Goal: Information Seeking & Learning: Understand process/instructions

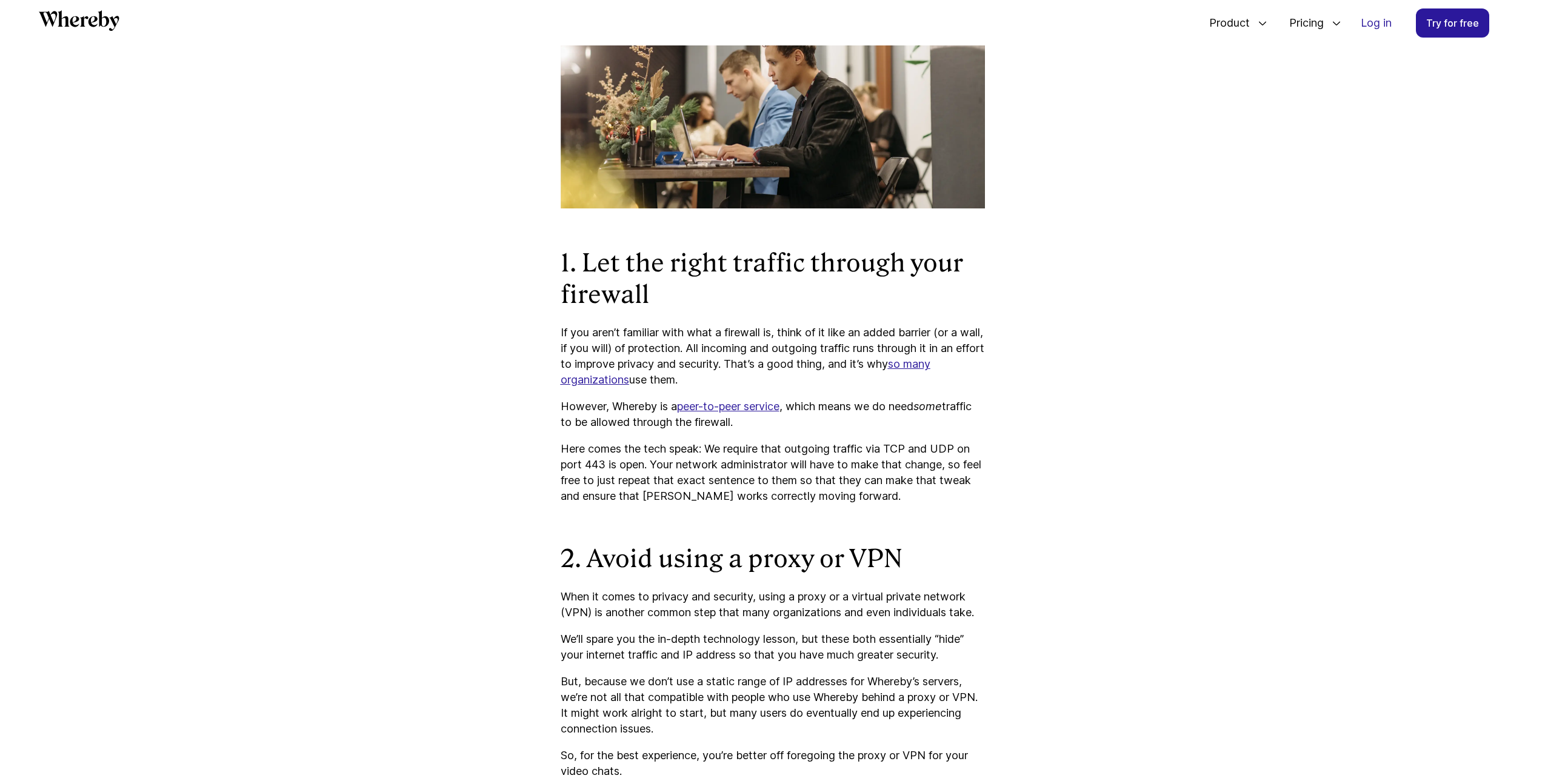
scroll to position [655, 0]
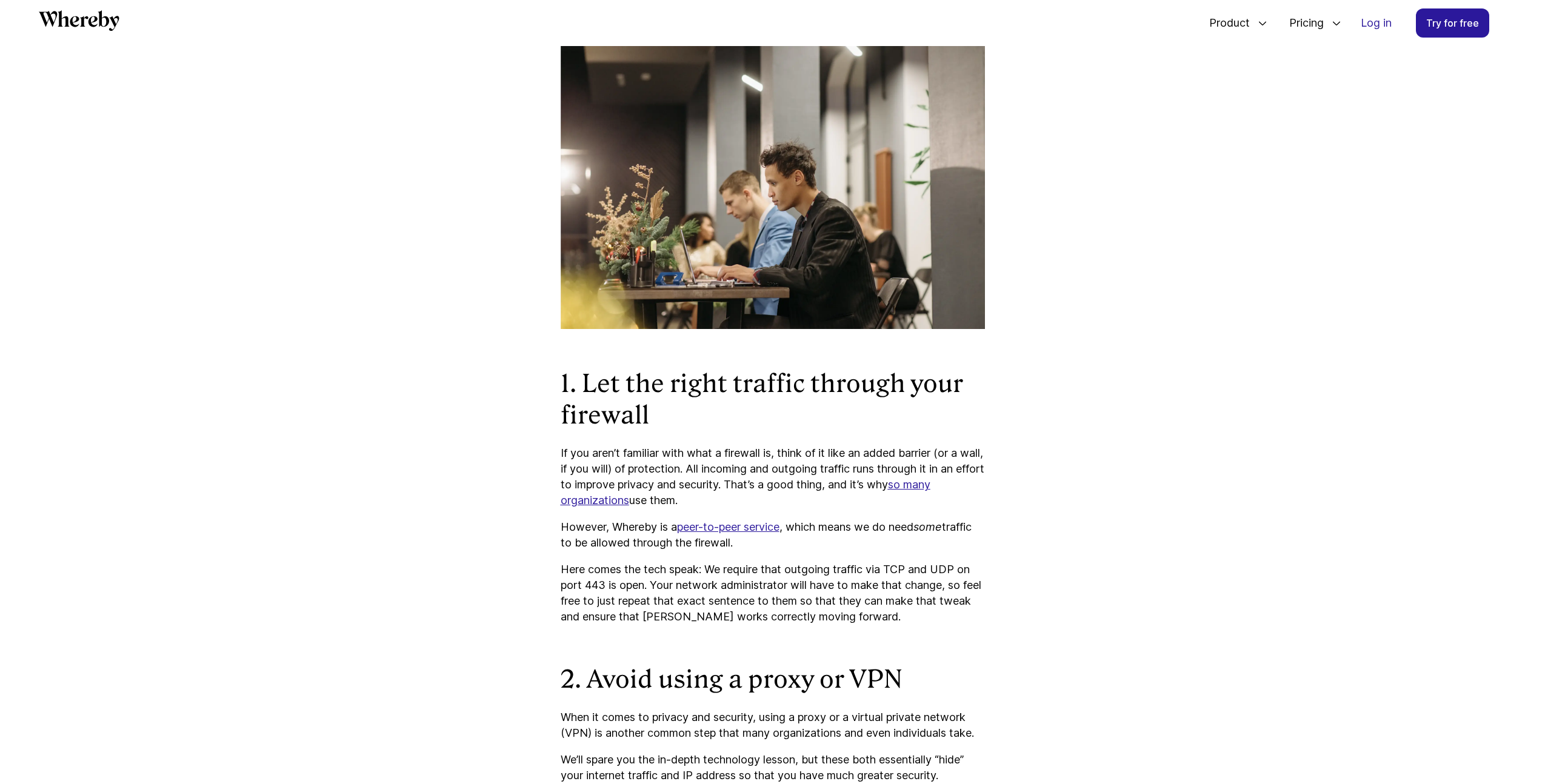
click at [601, 540] on p "However, Whereby is a peer-to-peer service , which means we do need some traffi…" at bounding box center [772, 535] width 424 height 31
click at [651, 576] on p "Here comes the tech speak: We require that outgoing traffic via TCP and UDP on …" at bounding box center [772, 593] width 424 height 63
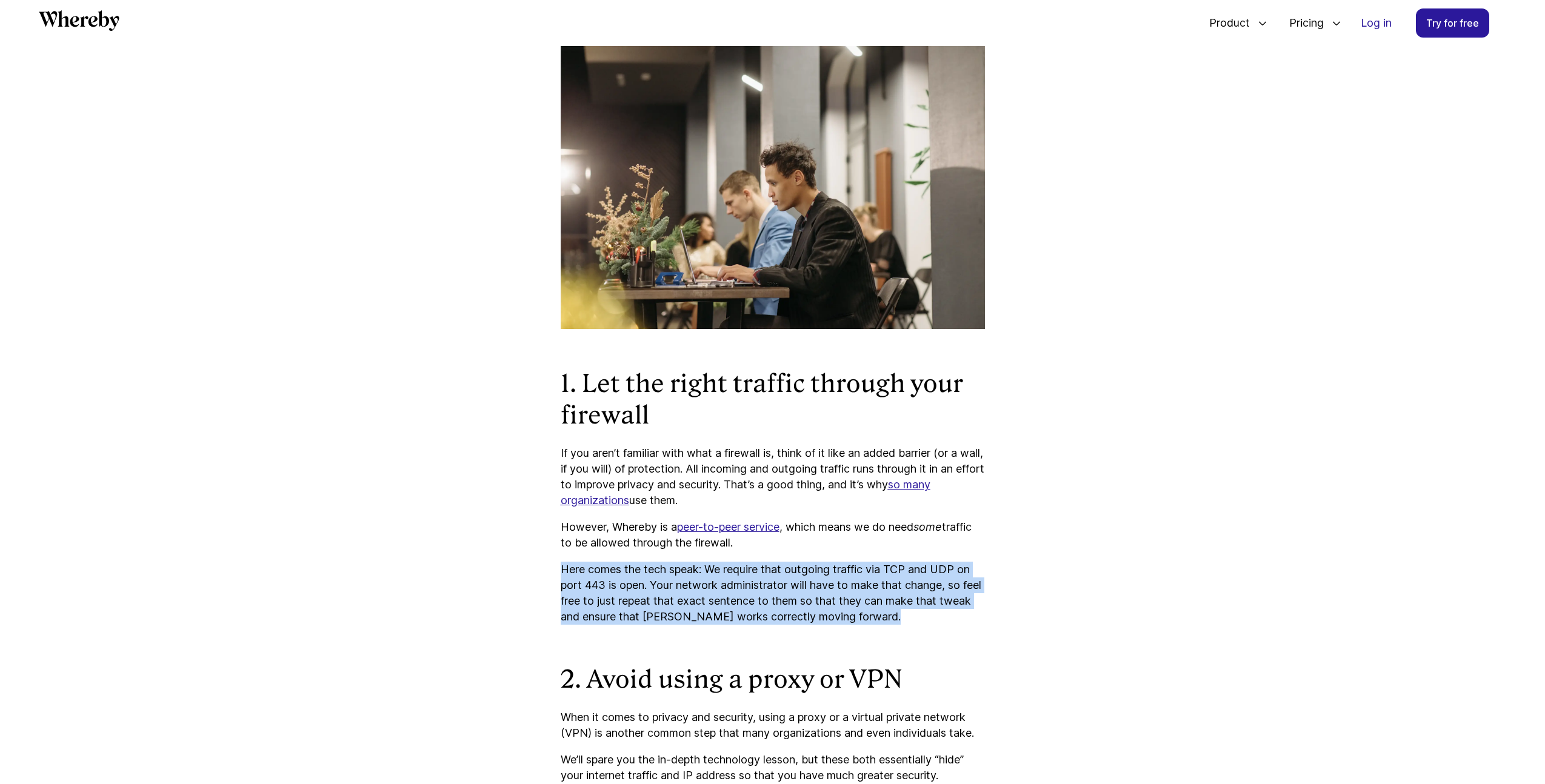
click at [651, 576] on p "Here comes the tech speak: We require that outgoing traffic via TCP and UDP on …" at bounding box center [772, 593] width 424 height 63
click at [678, 583] on p "Here comes the tech speak: We require that outgoing traffic via TCP and UDP on …" at bounding box center [772, 593] width 424 height 63
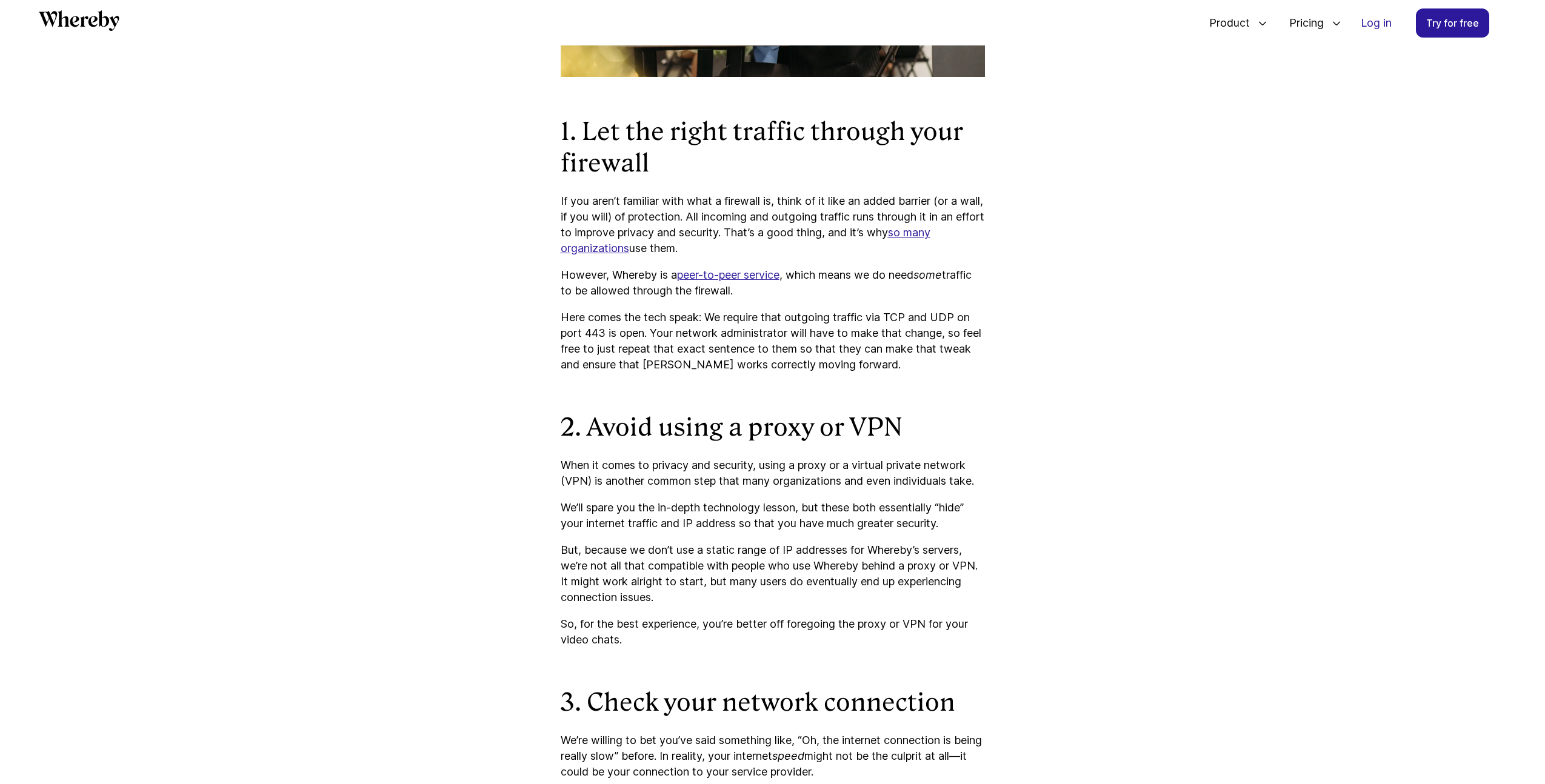
scroll to position [923, 0]
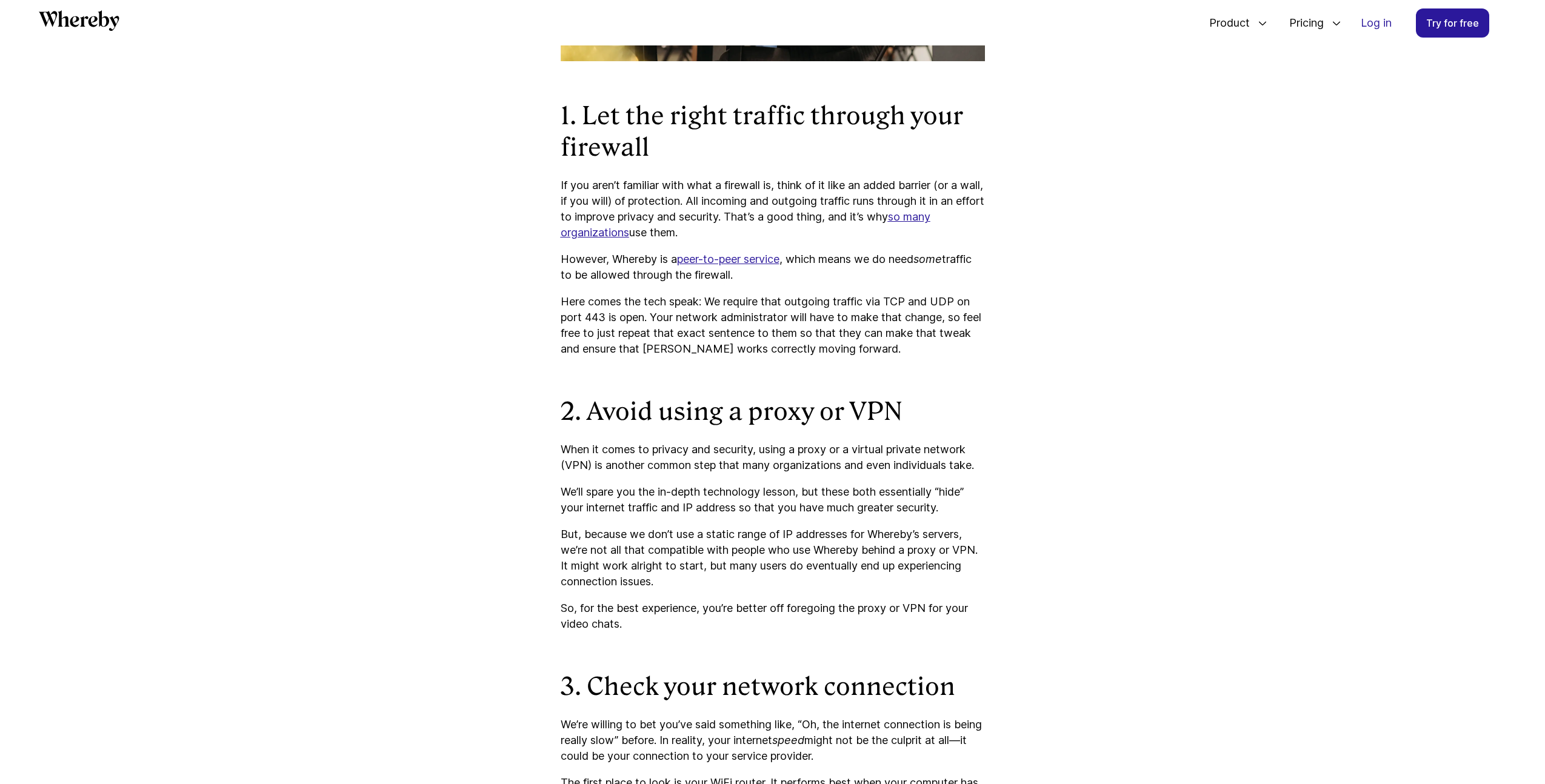
drag, startPoint x: 674, startPoint y: 402, endPoint x: 708, endPoint y: 477, distance: 82.3
click at [708, 477] on div "You’re participating in a video chat and you notice that the video is glitchy o…" at bounding box center [772, 444] width 424 height 1677
click at [708, 473] on p "When it comes to privacy and security, using a proxy or a virtual private netwo…" at bounding box center [772, 458] width 424 height 31
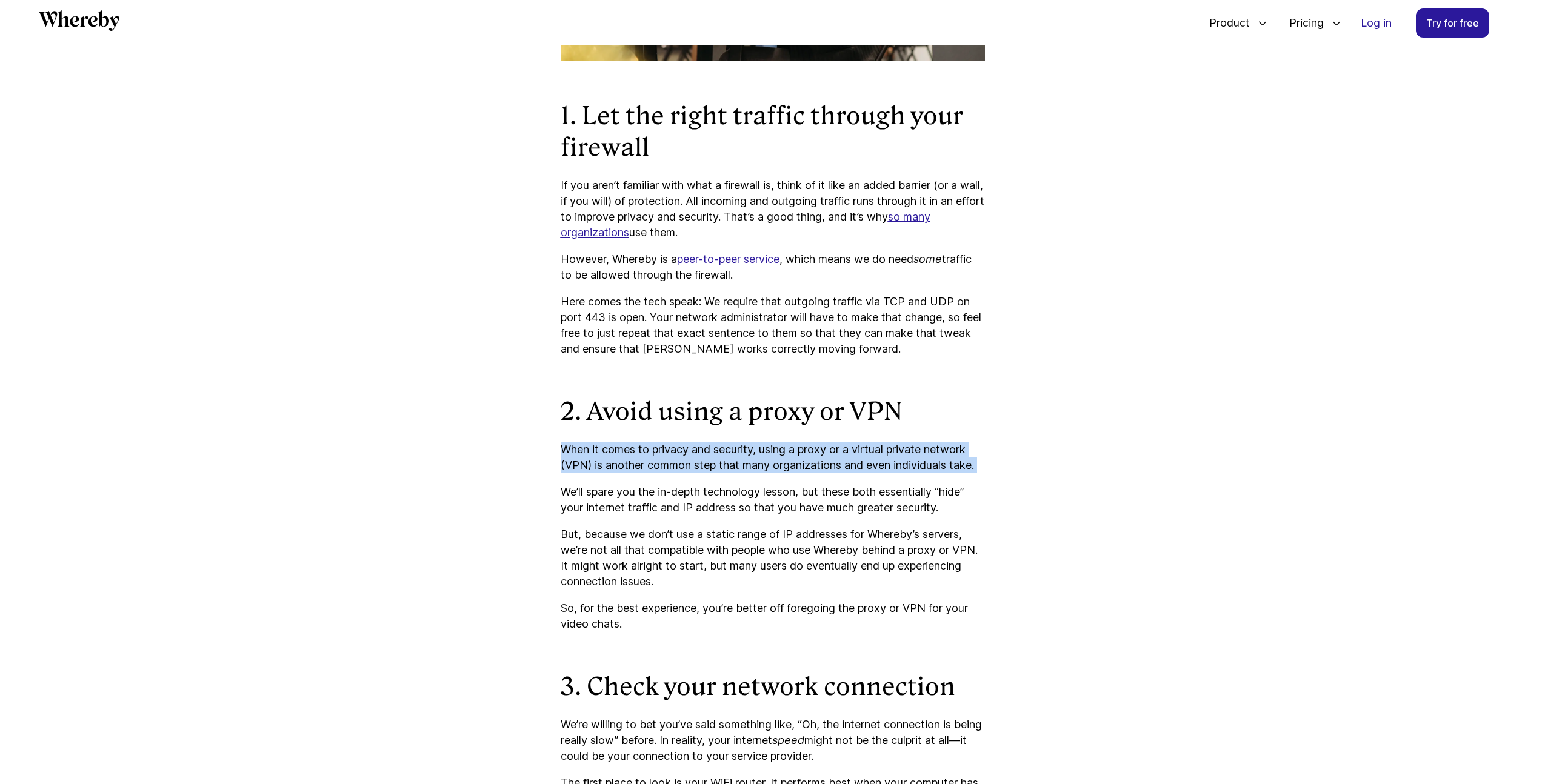
click at [708, 473] on p "When it comes to privacy and security, using a proxy or a virtual private netwo…" at bounding box center [772, 458] width 424 height 31
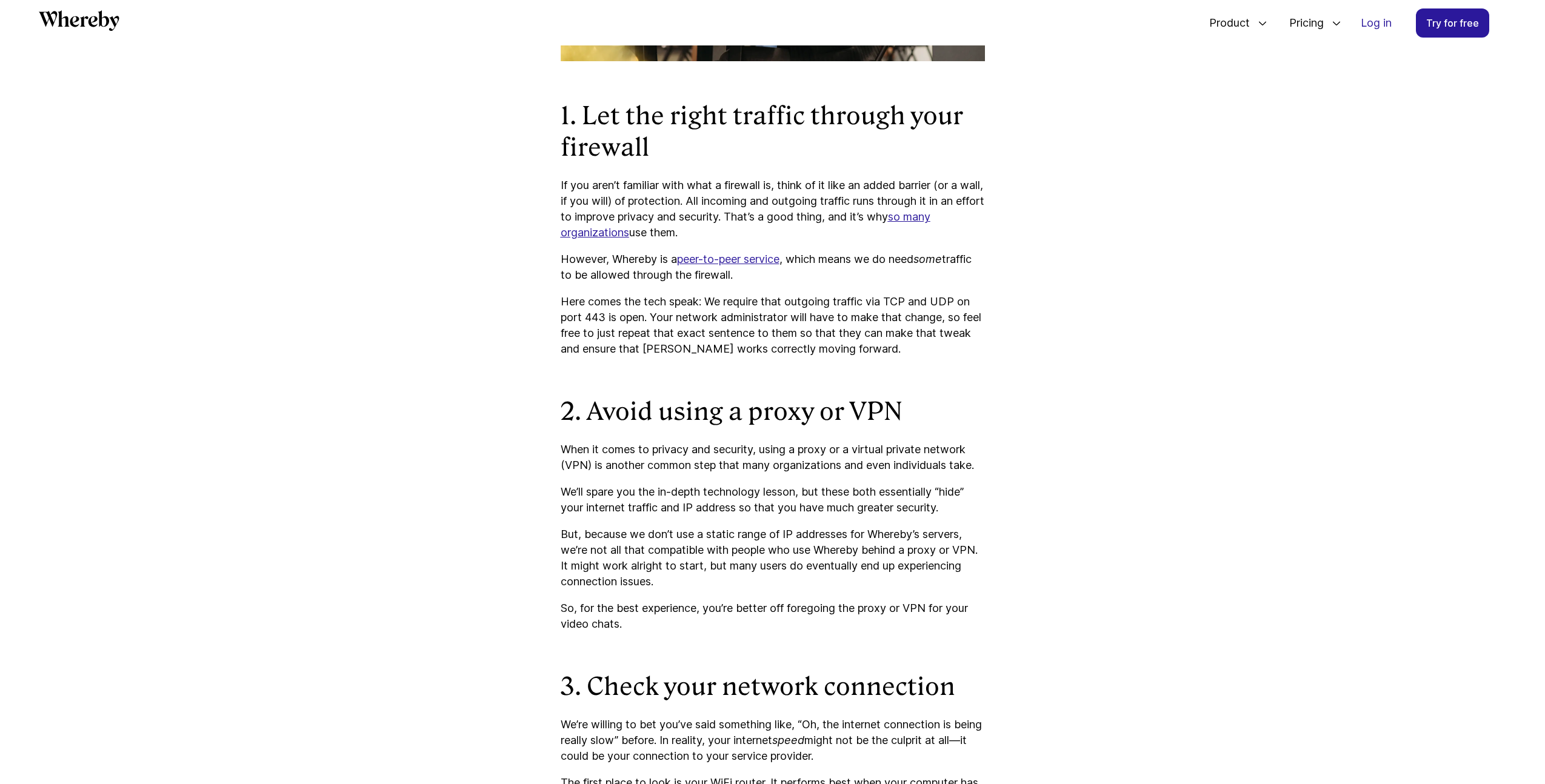
click at [732, 514] on p "We’ll spare you the in-depth technology lesson, but these both essentially “hid…" at bounding box center [772, 500] width 424 height 31
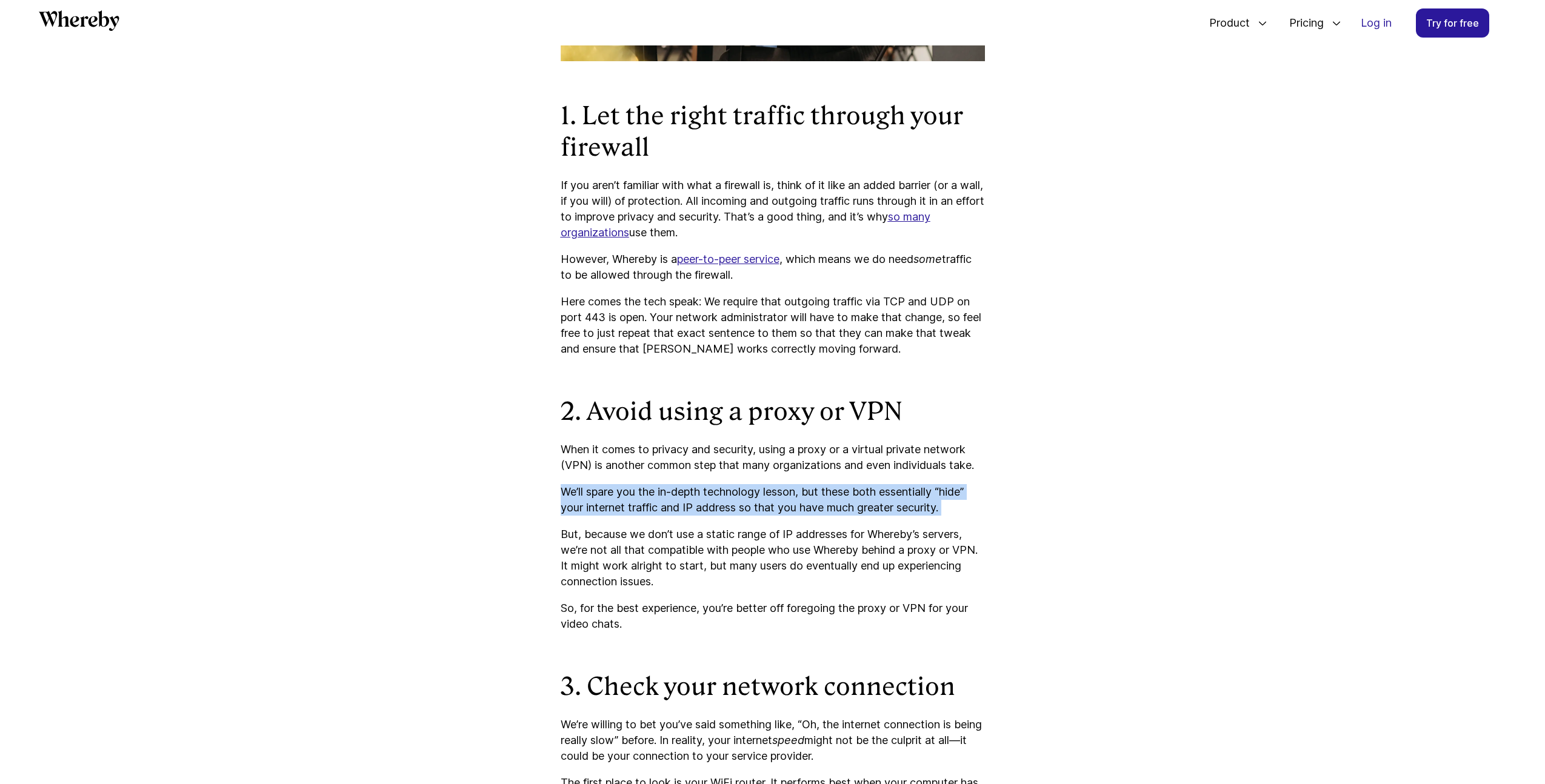
click at [732, 514] on p "We’ll spare you the in-depth technology lesson, but these both essentially “hid…" at bounding box center [772, 500] width 424 height 31
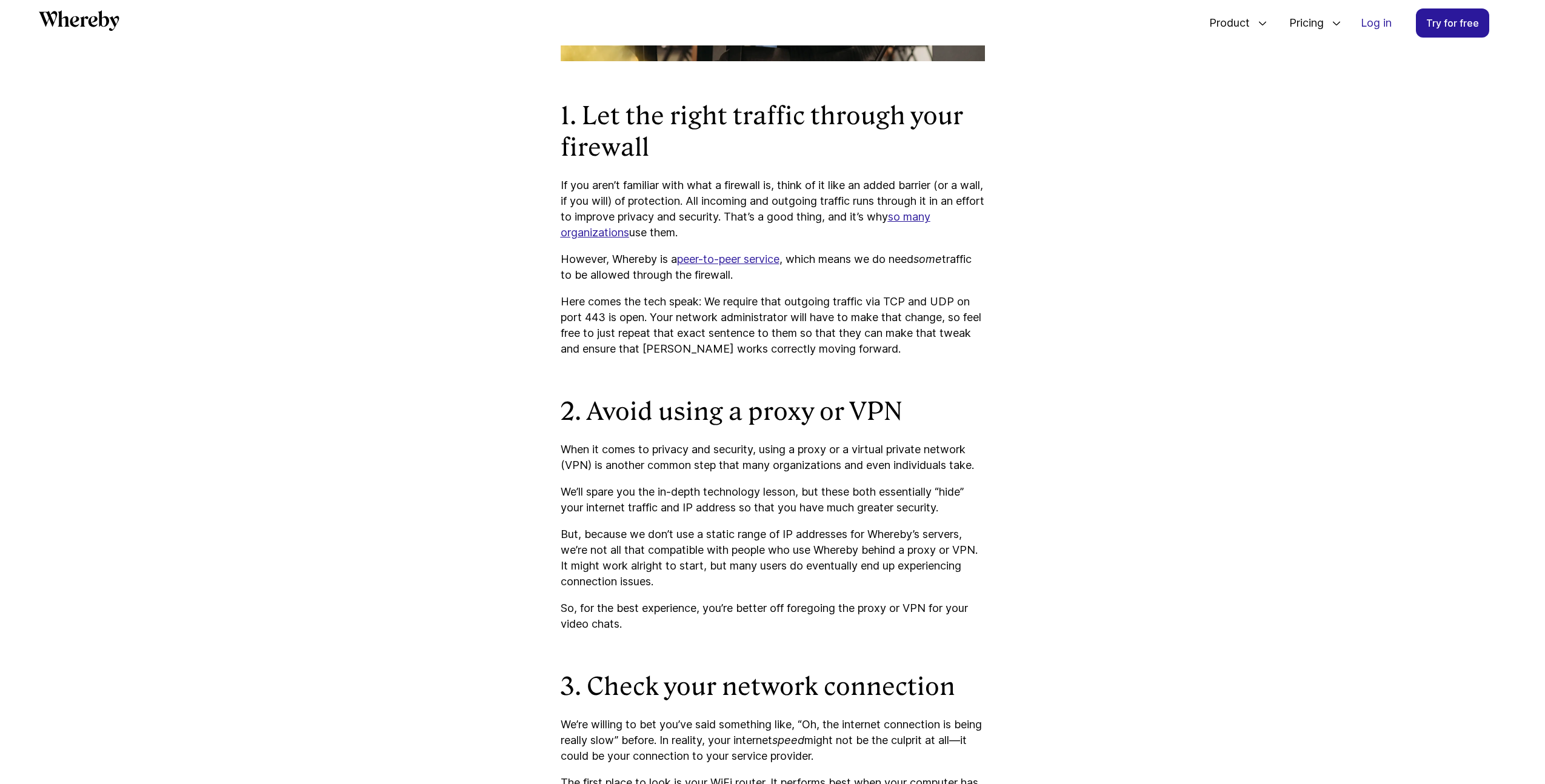
click at [749, 572] on p "But, because we don’t use a static range of IP addresses for Whereby’s servers,…" at bounding box center [772, 558] width 424 height 63
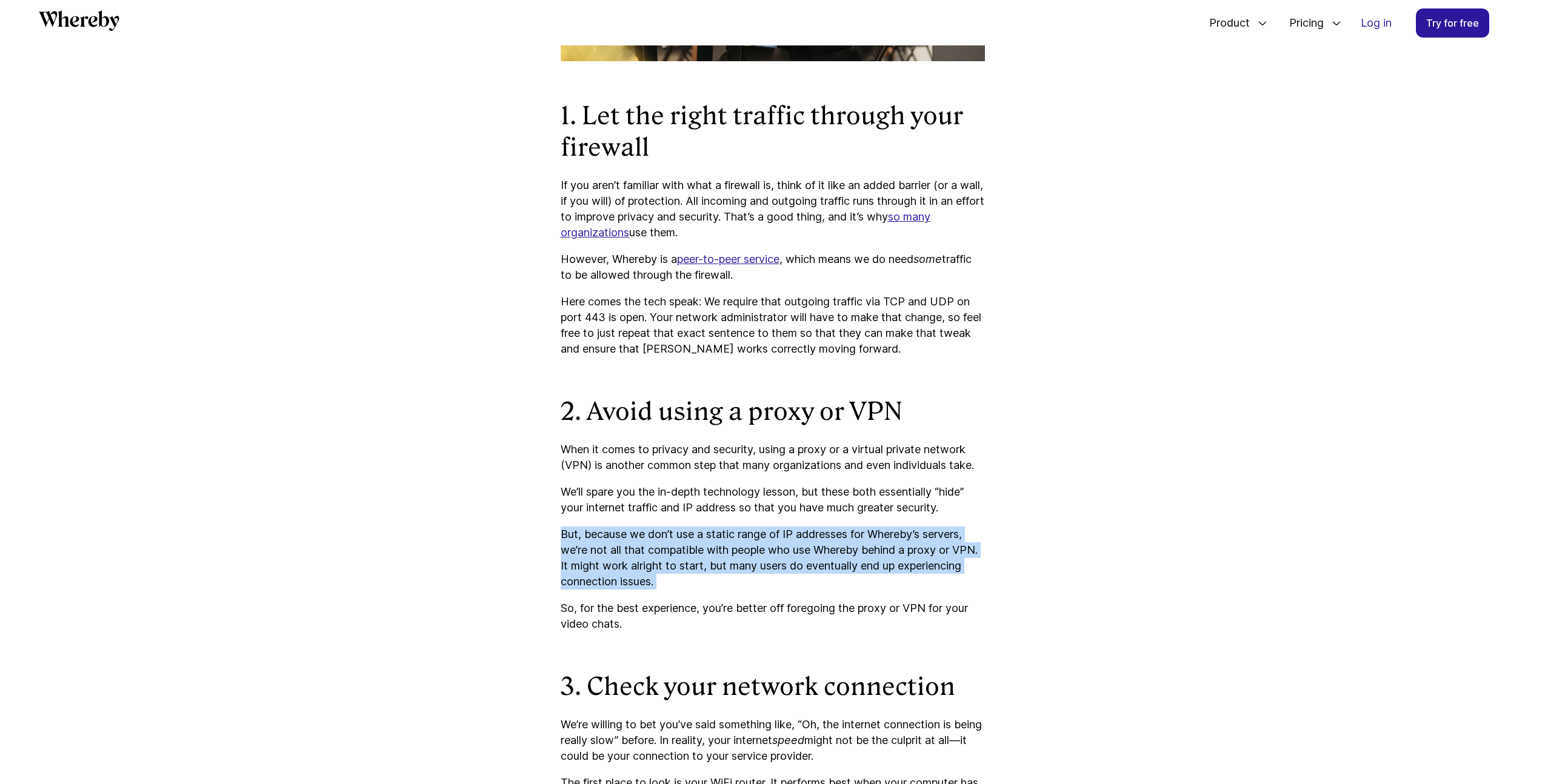
click at [749, 572] on p "But, because we don’t use a static range of IP addresses for Whereby’s servers,…" at bounding box center [772, 558] width 424 height 63
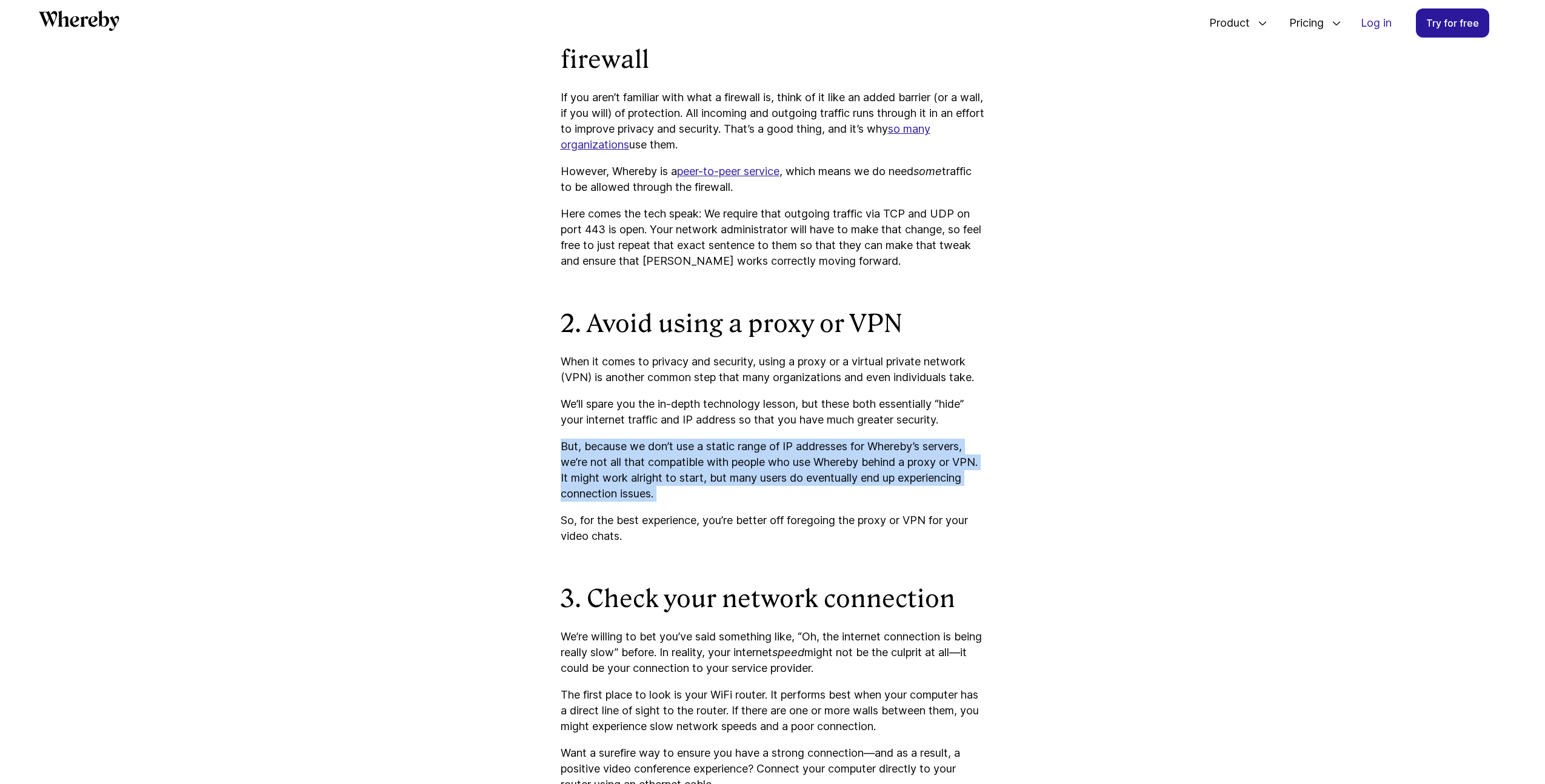
scroll to position [1012, 0]
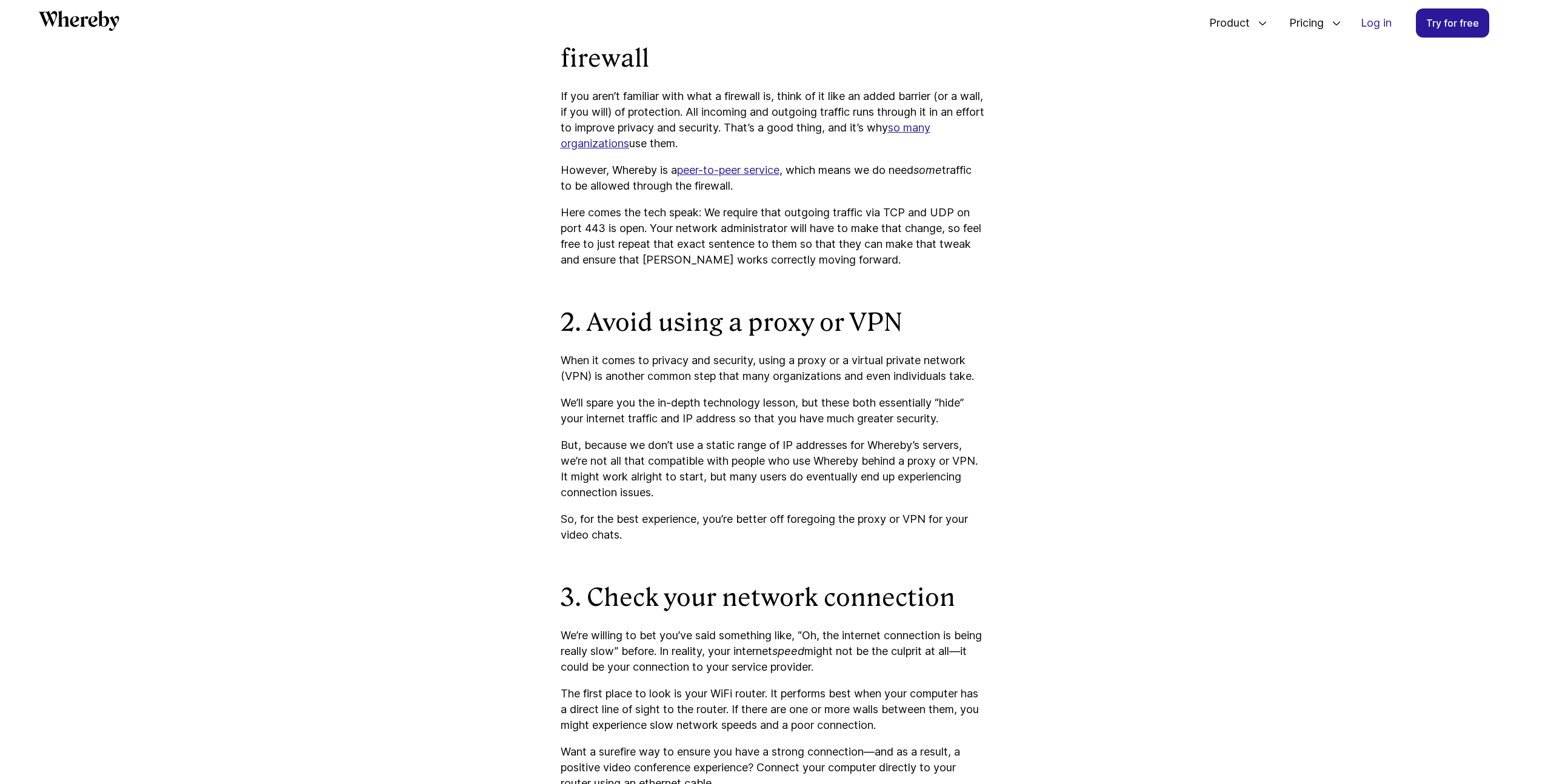
click at [664, 540] on p "So, for the best experience, you’re better off foregoing the proxy or VPN for y…" at bounding box center [772, 527] width 424 height 31
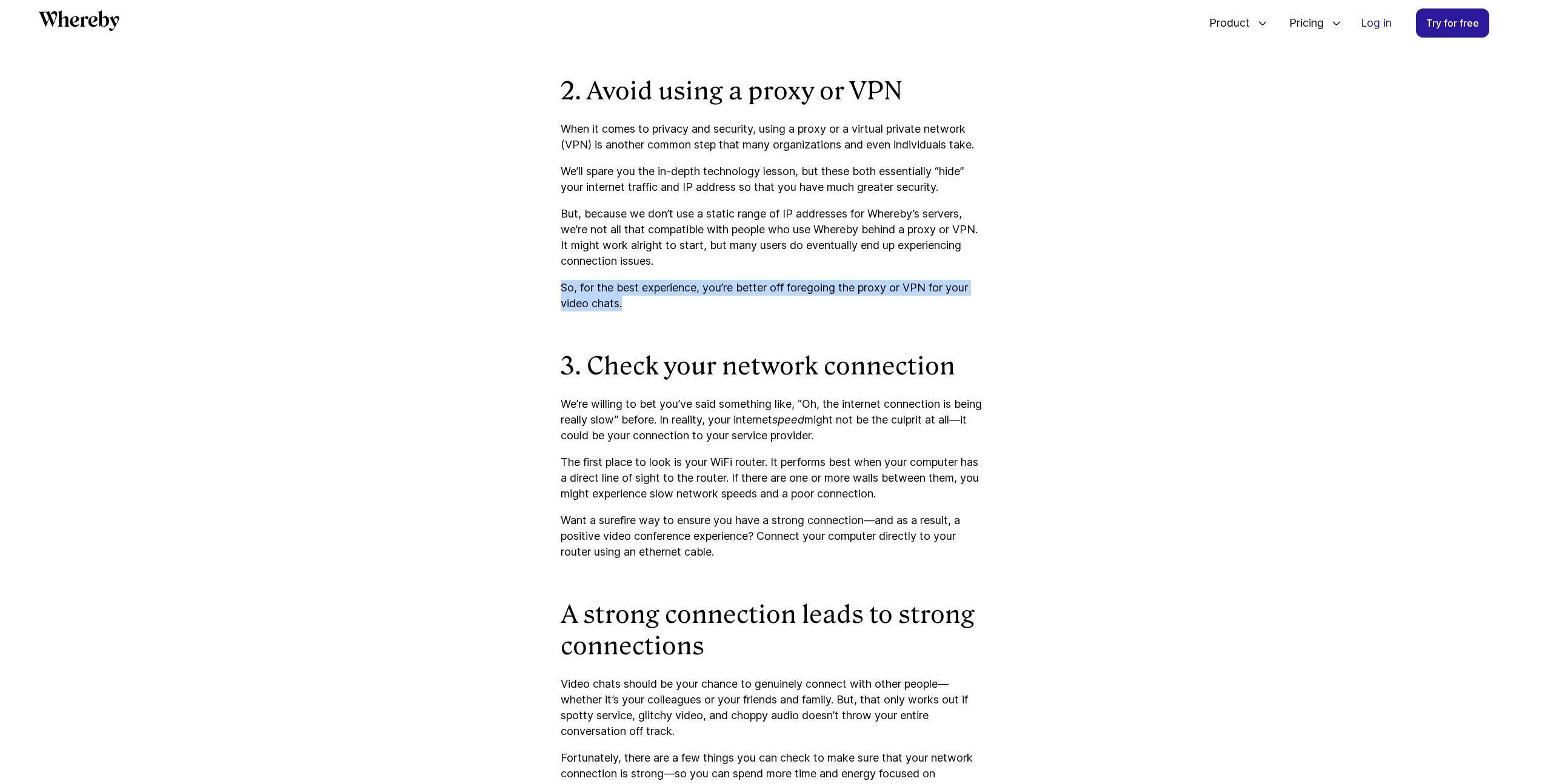
scroll to position [1254, 0]
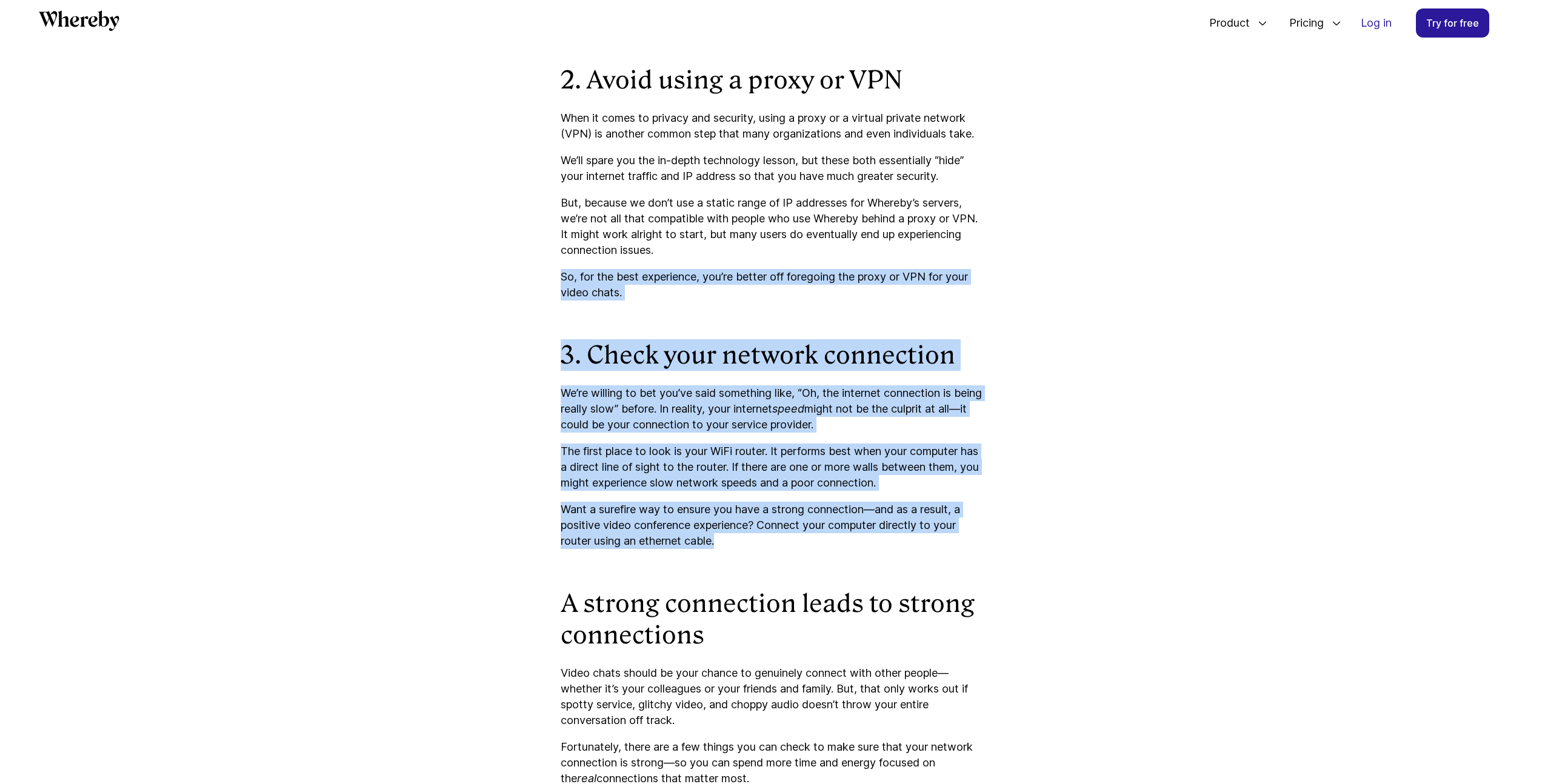
click at [781, 549] on p "Want a surefire way to ensure you have a strong connection—and as a result, a p…" at bounding box center [772, 525] width 424 height 47
drag, startPoint x: 781, startPoint y: 555, endPoint x: 532, endPoint y: 364, distance: 313.8
click at [532, 364] on article "How to Troubleshoot Connection Issues With Whereby Are you struggling with conn…" at bounding box center [772, 25] width 727 height 2154
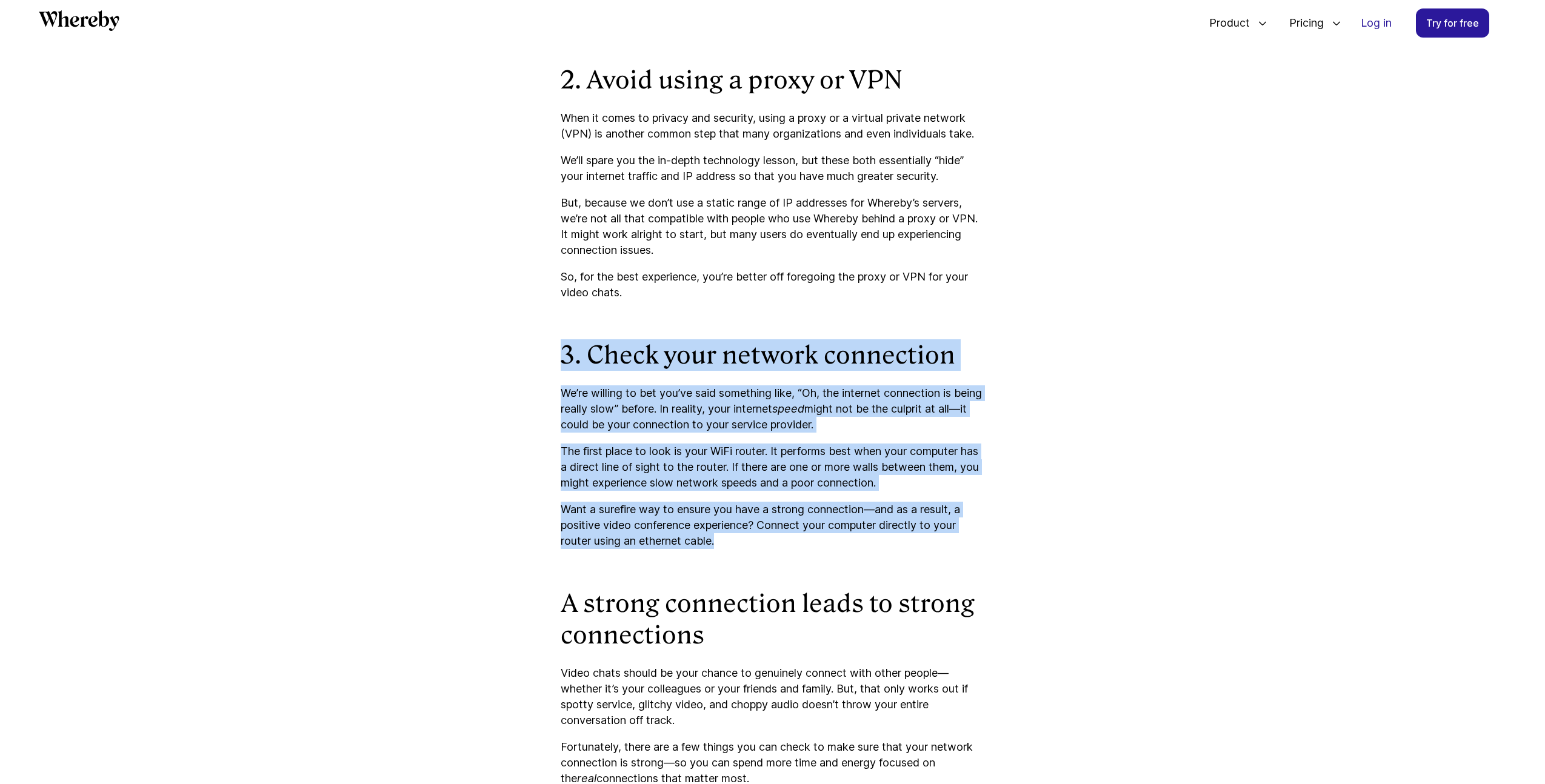
drag, startPoint x: 554, startPoint y: 367, endPoint x: 772, endPoint y: 583, distance: 306.9
click at [772, 583] on article "How to Troubleshoot Connection Issues With Whereby Are you struggling with conn…" at bounding box center [772, 25] width 727 height 2154
click at [738, 549] on p "Want a surefire way to ensure you have a strong connection—and as a result, a p…" at bounding box center [772, 525] width 424 height 47
drag, startPoint x: 732, startPoint y: 563, endPoint x: 528, endPoint y: 356, distance: 290.6
click at [528, 356] on article "How to Troubleshoot Connection Issues With Whereby Are you struggling with conn…" at bounding box center [772, 25] width 727 height 2154
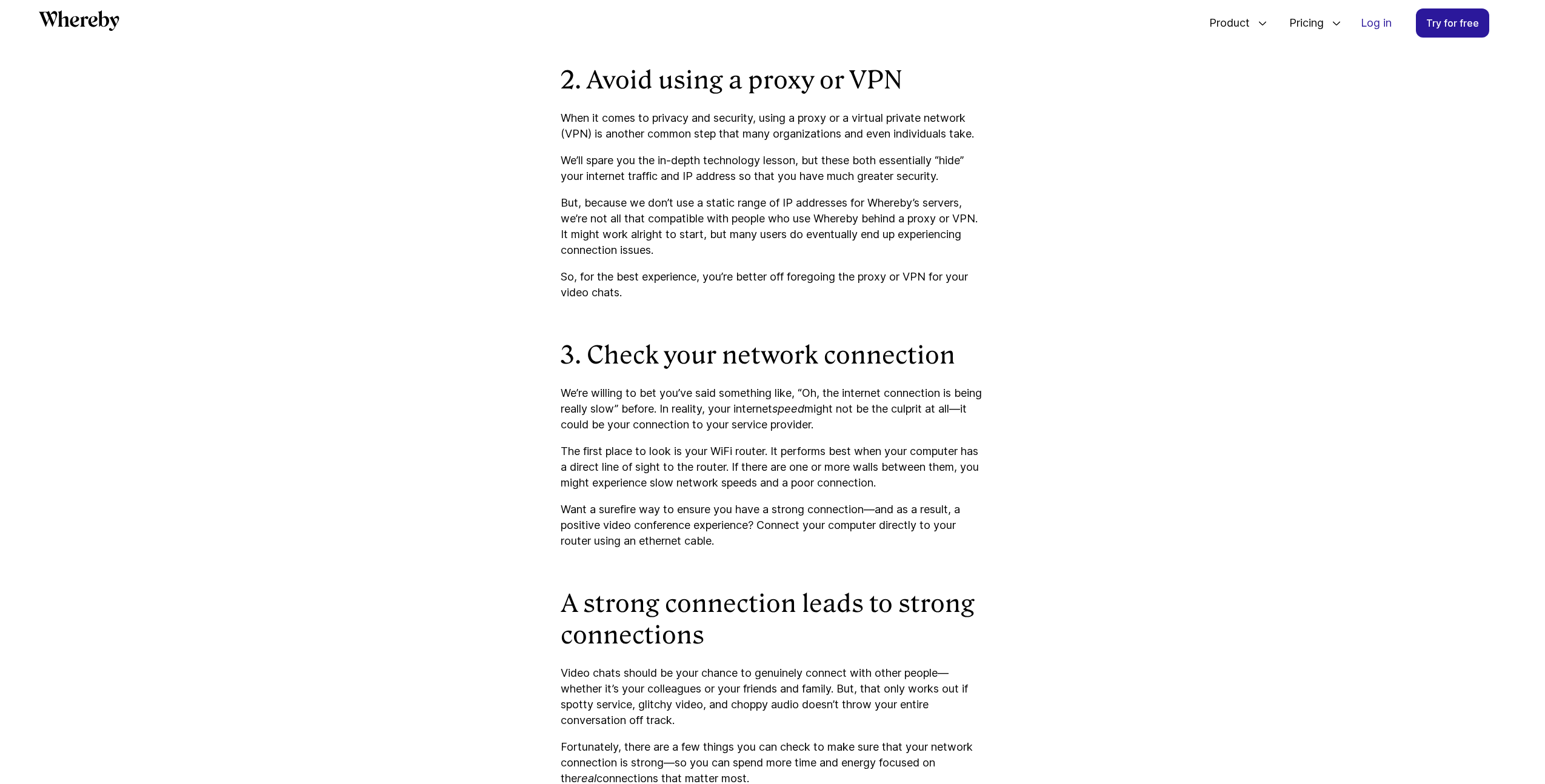
click at [529, 356] on article "How to Troubleshoot Connection Issues With Whereby Are you struggling with conn…" at bounding box center [772, 25] width 727 height 2154
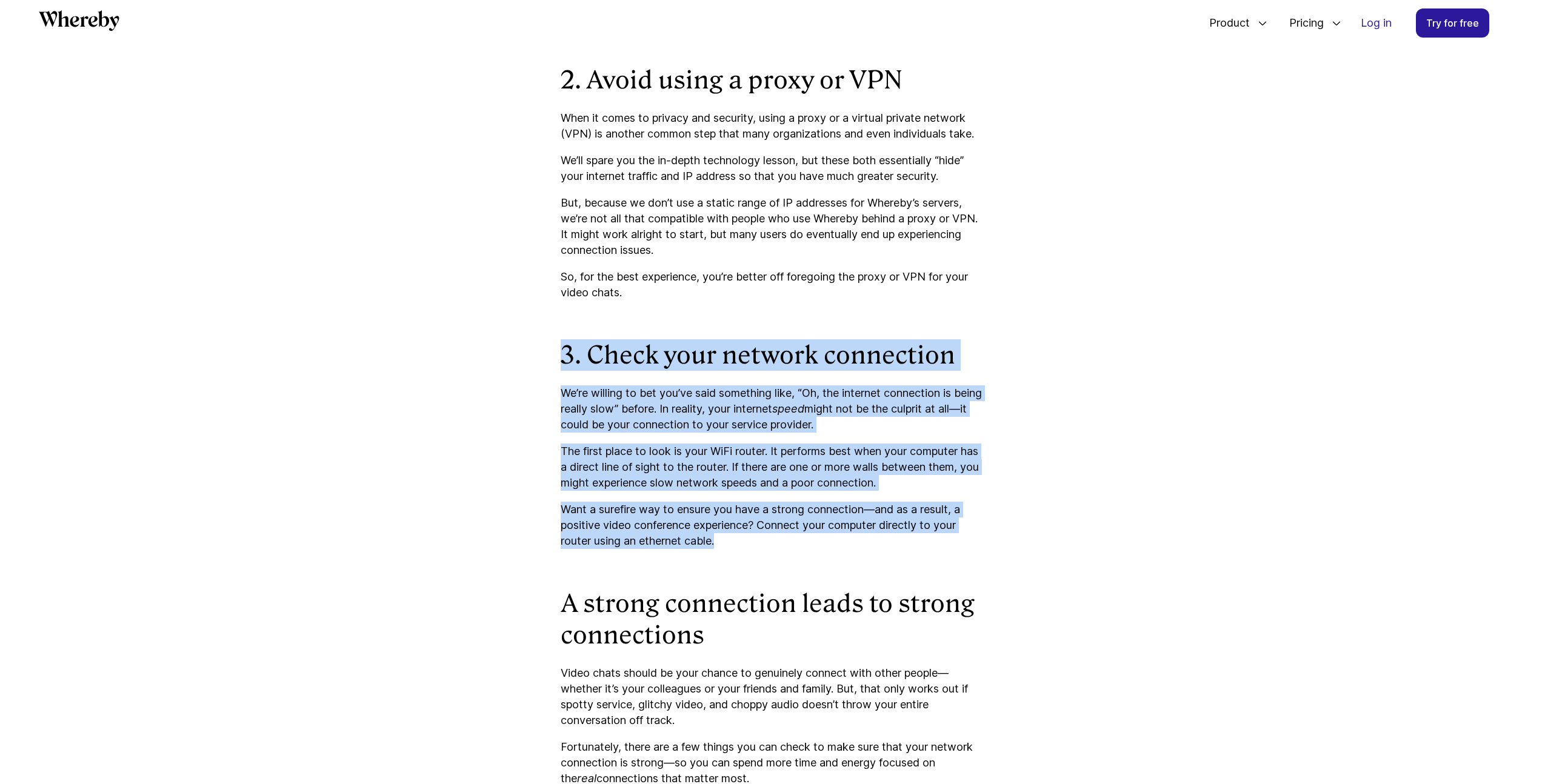
drag, startPoint x: 557, startPoint y: 365, endPoint x: 774, endPoint y: 589, distance: 311.9
click at [774, 589] on article "How to Troubleshoot Connection Issues With Whereby Are you struggling with conn…" at bounding box center [772, 25] width 727 height 2154
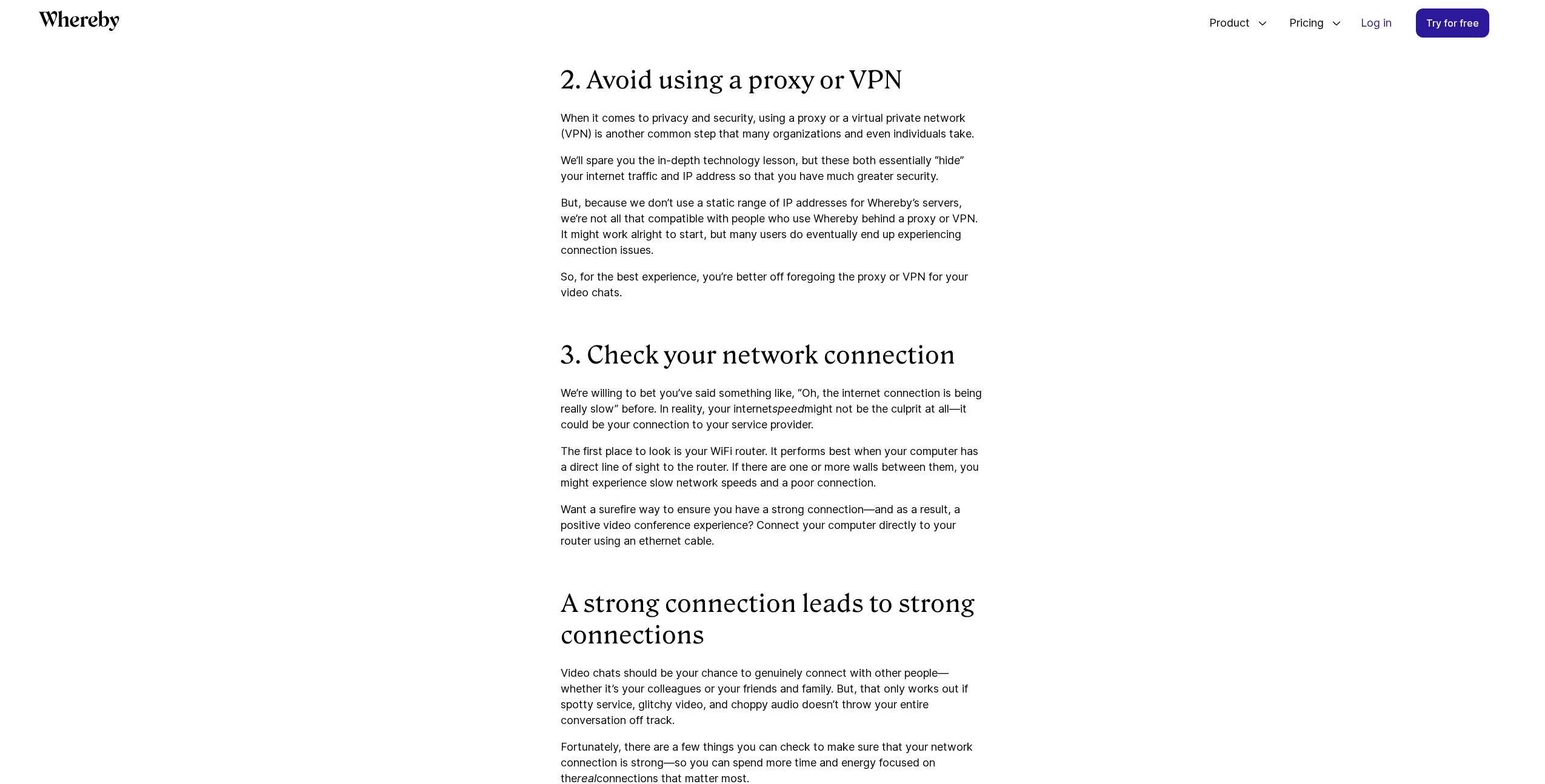
click at [726, 549] on p "Want a surefire way to ensure you have a strong connection—and as a result, a p…" at bounding box center [772, 525] width 424 height 47
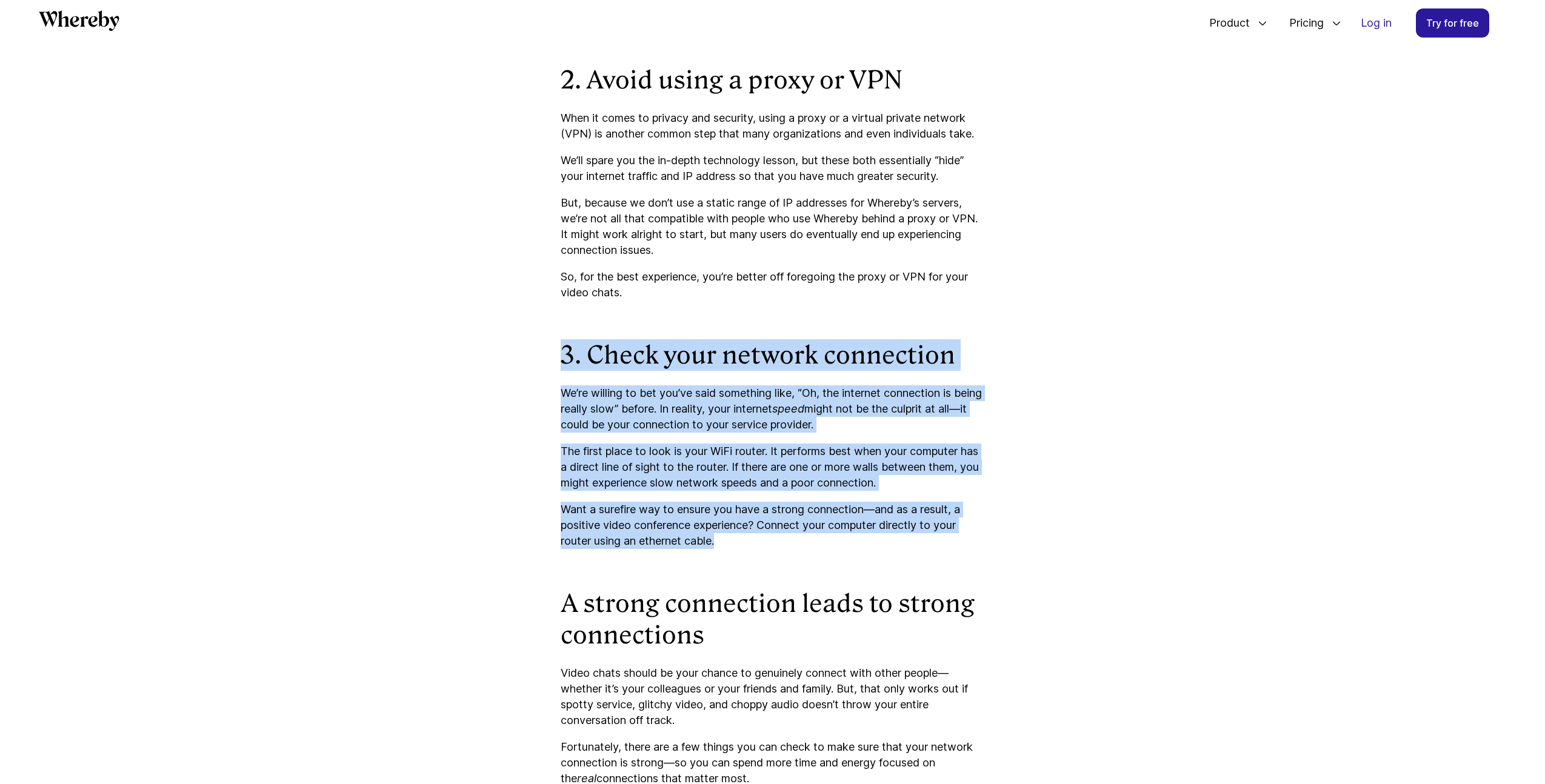
drag, startPoint x: 726, startPoint y: 555, endPoint x: 516, endPoint y: 359, distance: 287.3
click at [516, 359] on article "How to Troubleshoot Connection Issues With Whereby Are you struggling with conn…" at bounding box center [772, 25] width 727 height 2154
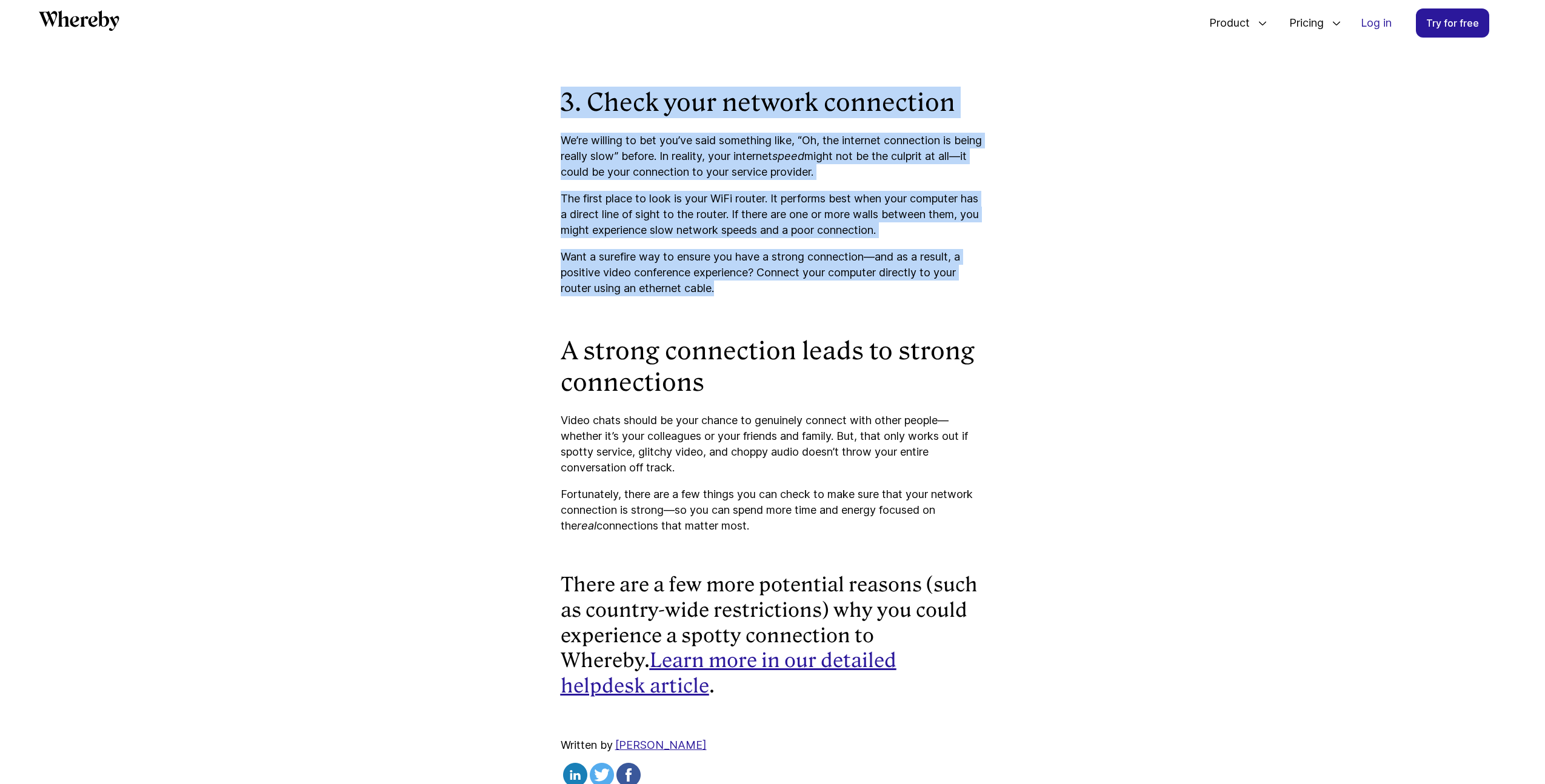
scroll to position [1513, 0]
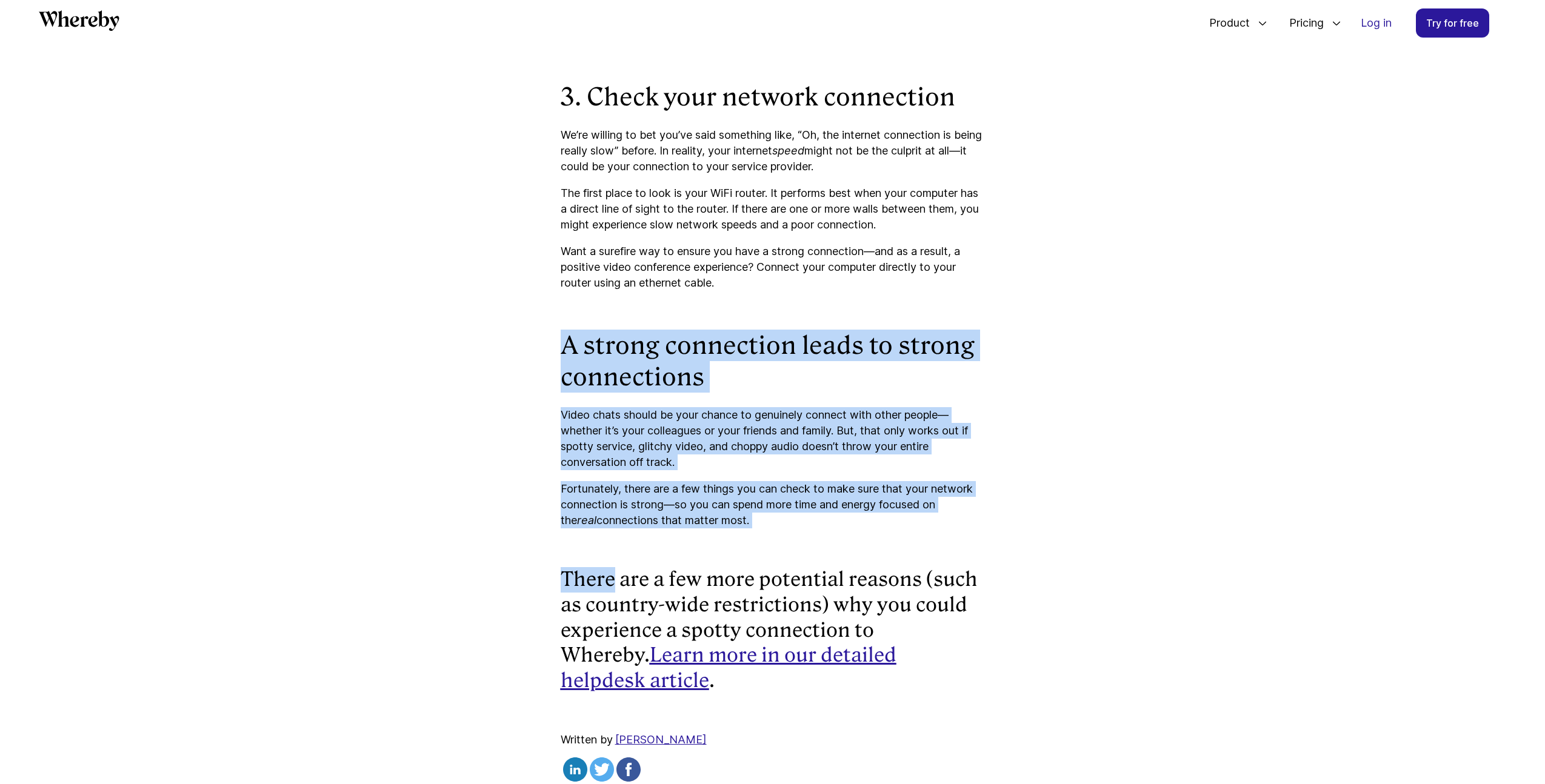
drag, startPoint x: 558, startPoint y: 363, endPoint x: 819, endPoint y: 555, distance: 324.0
